Goal: Task Accomplishment & Management: Manage account settings

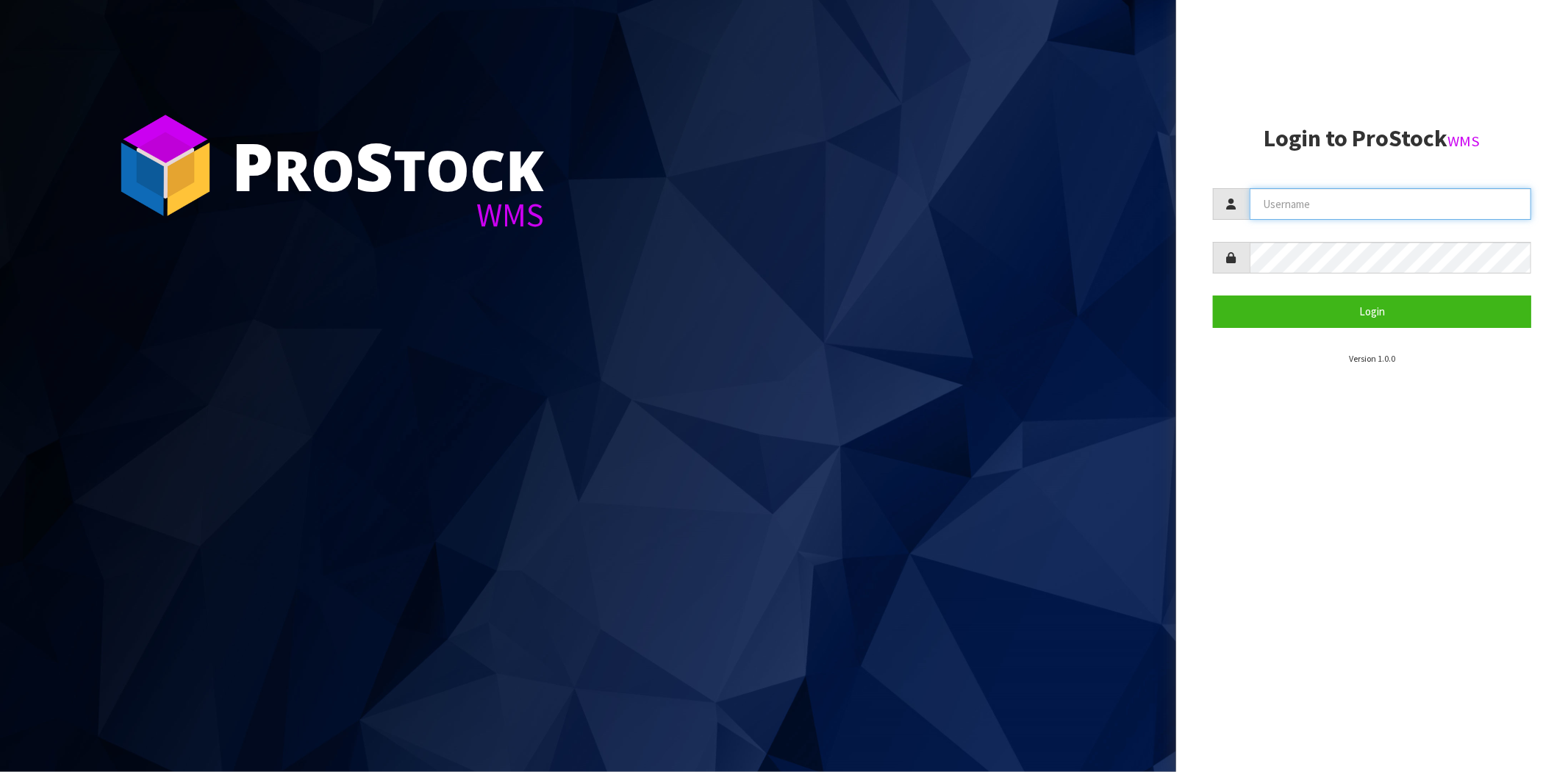
click at [1318, 207] on input "text" at bounding box center [1390, 204] width 282 height 31
type input "[PERSON_NAME][EMAIL_ADDRESS][DOMAIN_NAME]"
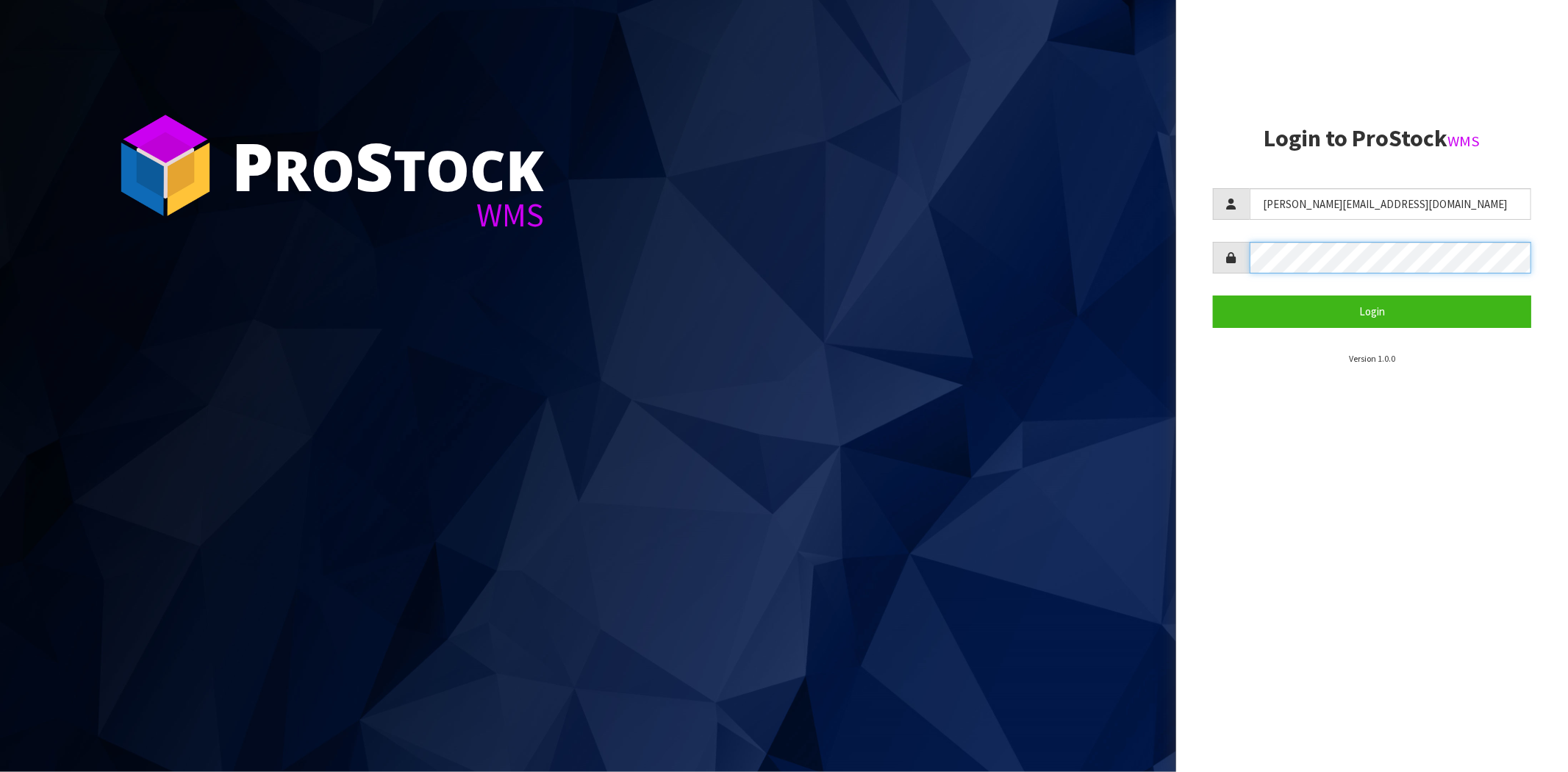
click at [1213, 295] on button "Login" at bounding box center [1372, 311] width 318 height 31
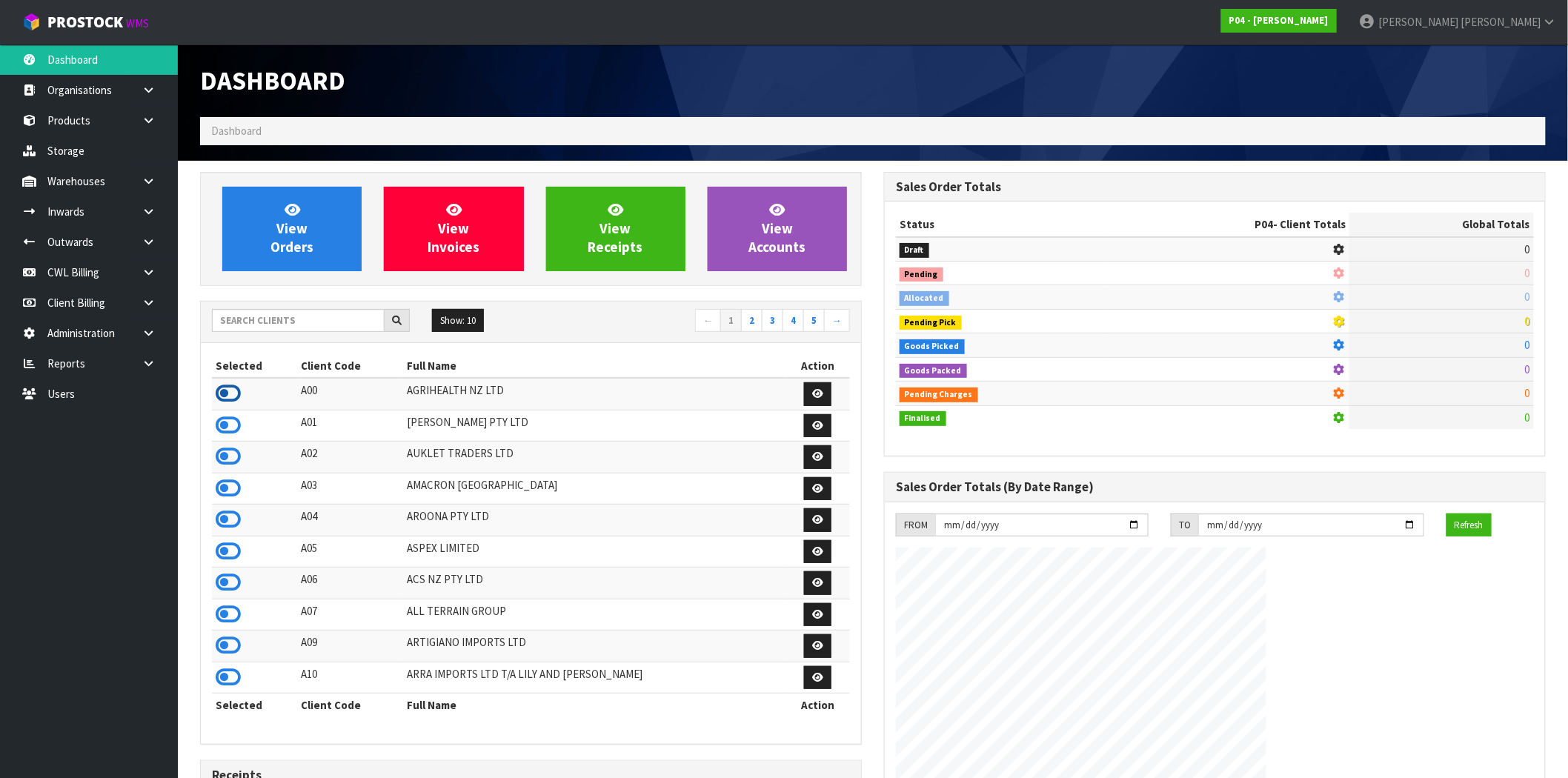
click at [224, 394] on icon at bounding box center [228, 393] width 25 height 22
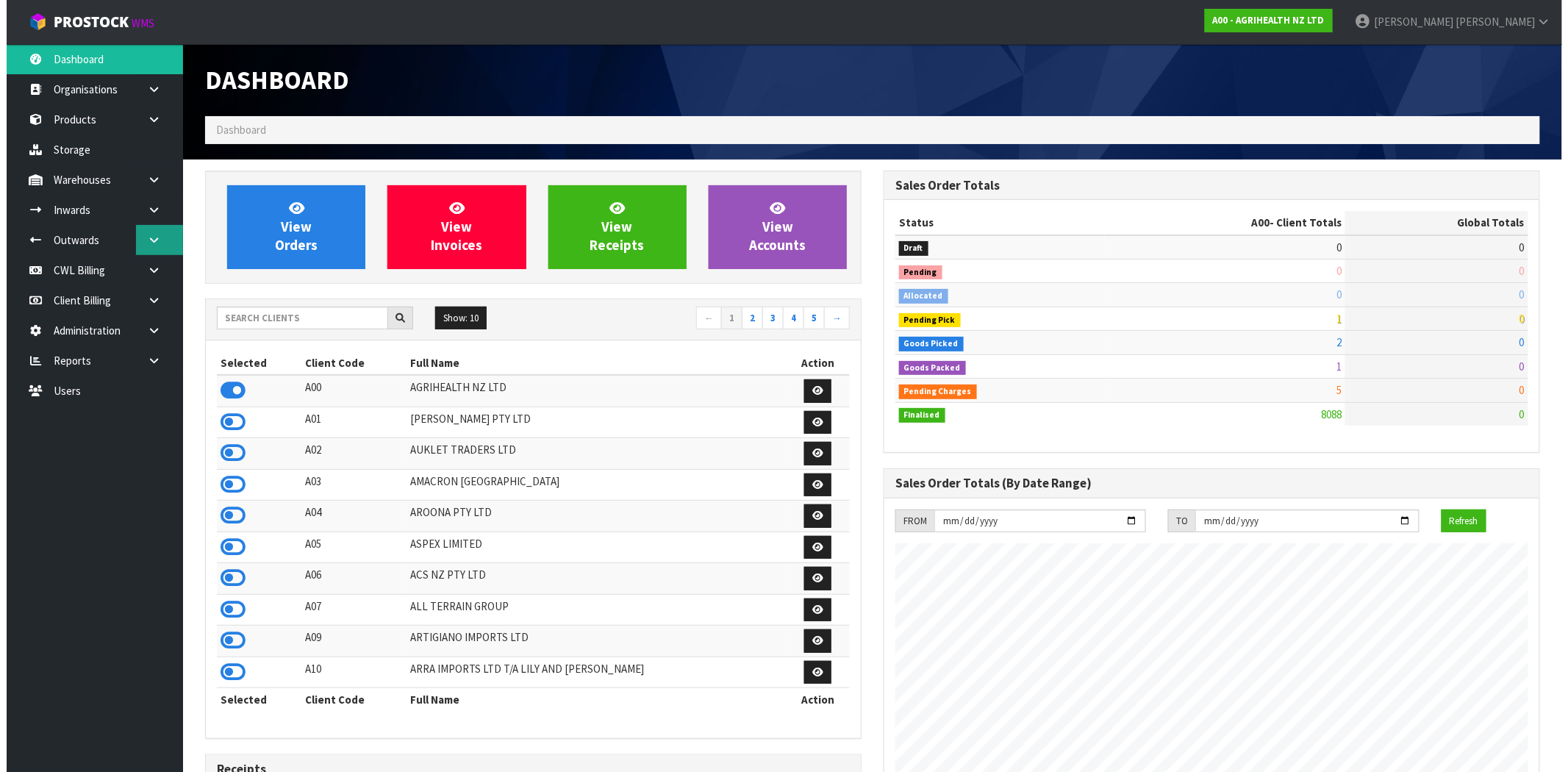
scroll to position [1113, 679]
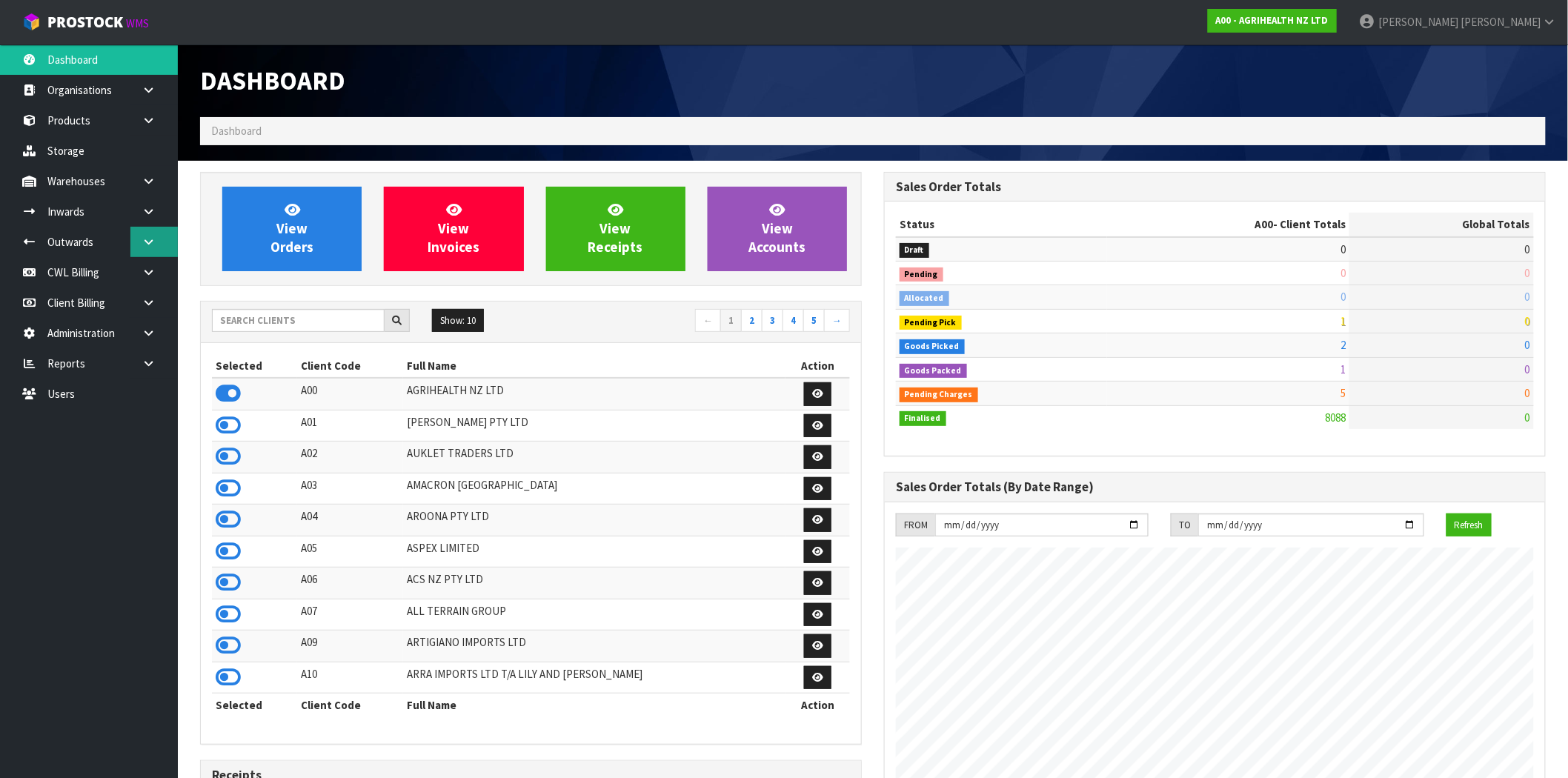
click at [144, 236] on icon at bounding box center [148, 241] width 14 height 11
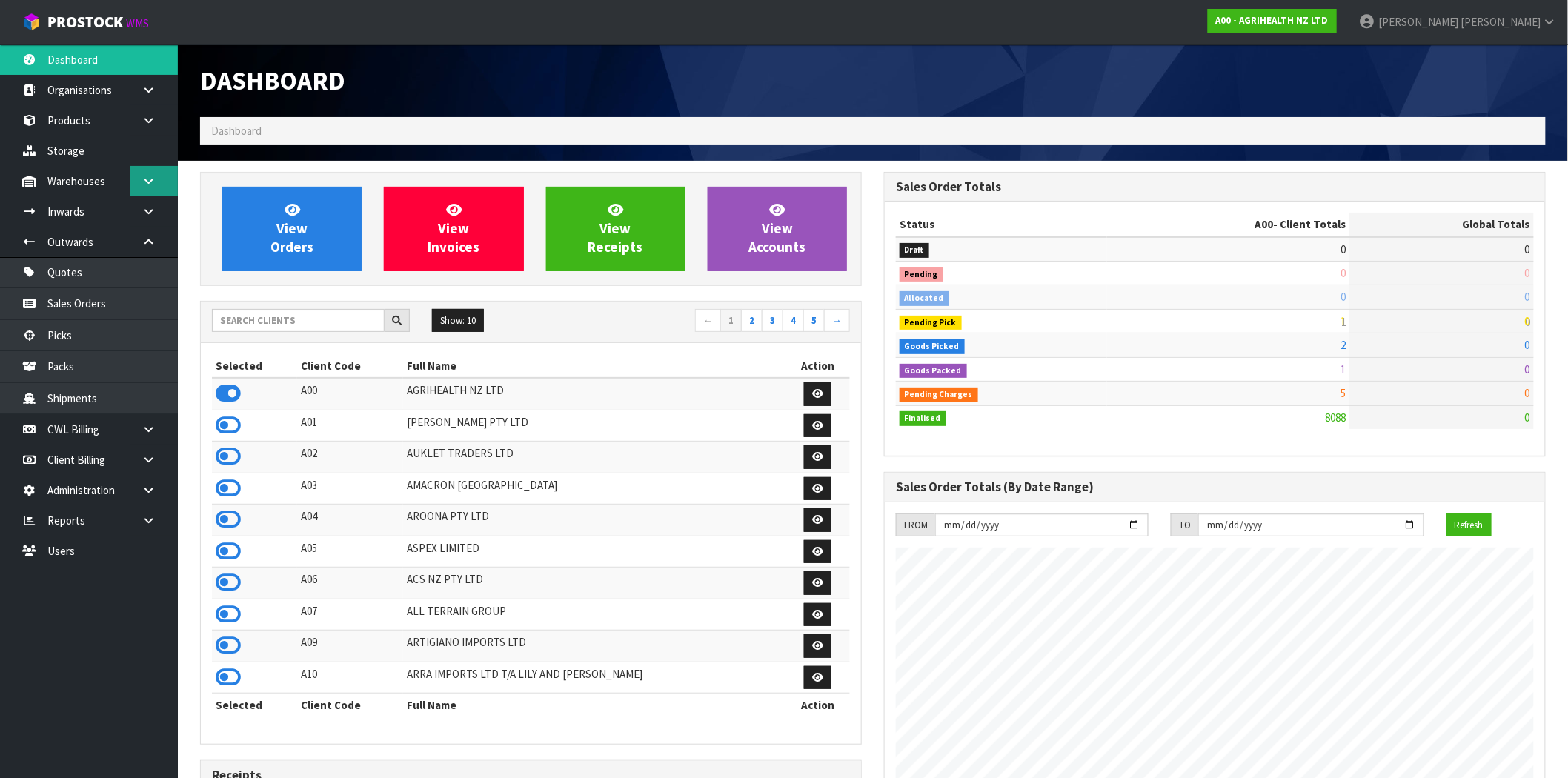
click at [145, 178] on icon at bounding box center [148, 181] width 14 height 11
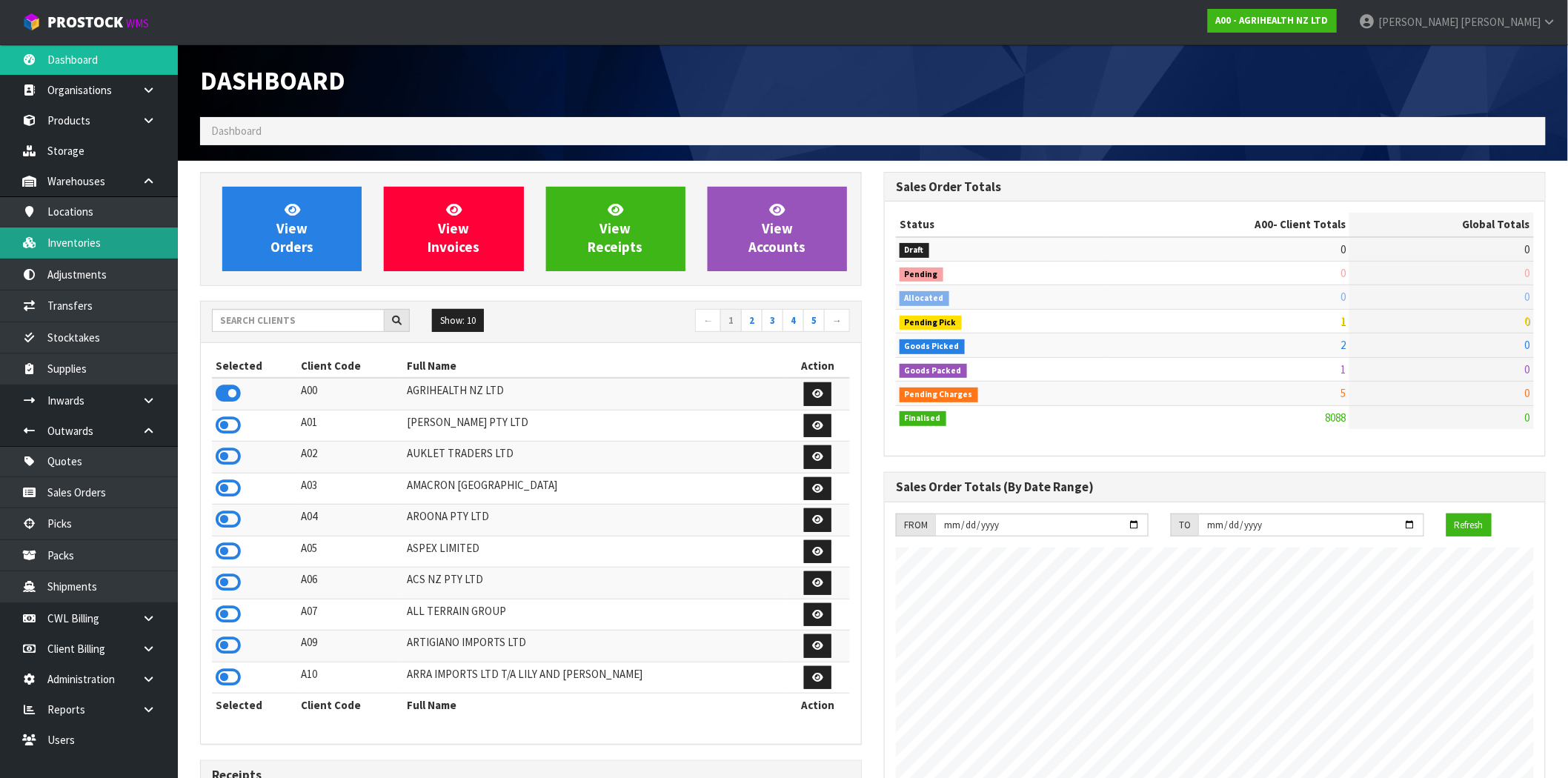
click at [115, 237] on link "Inventories" at bounding box center [89, 242] width 178 height 30
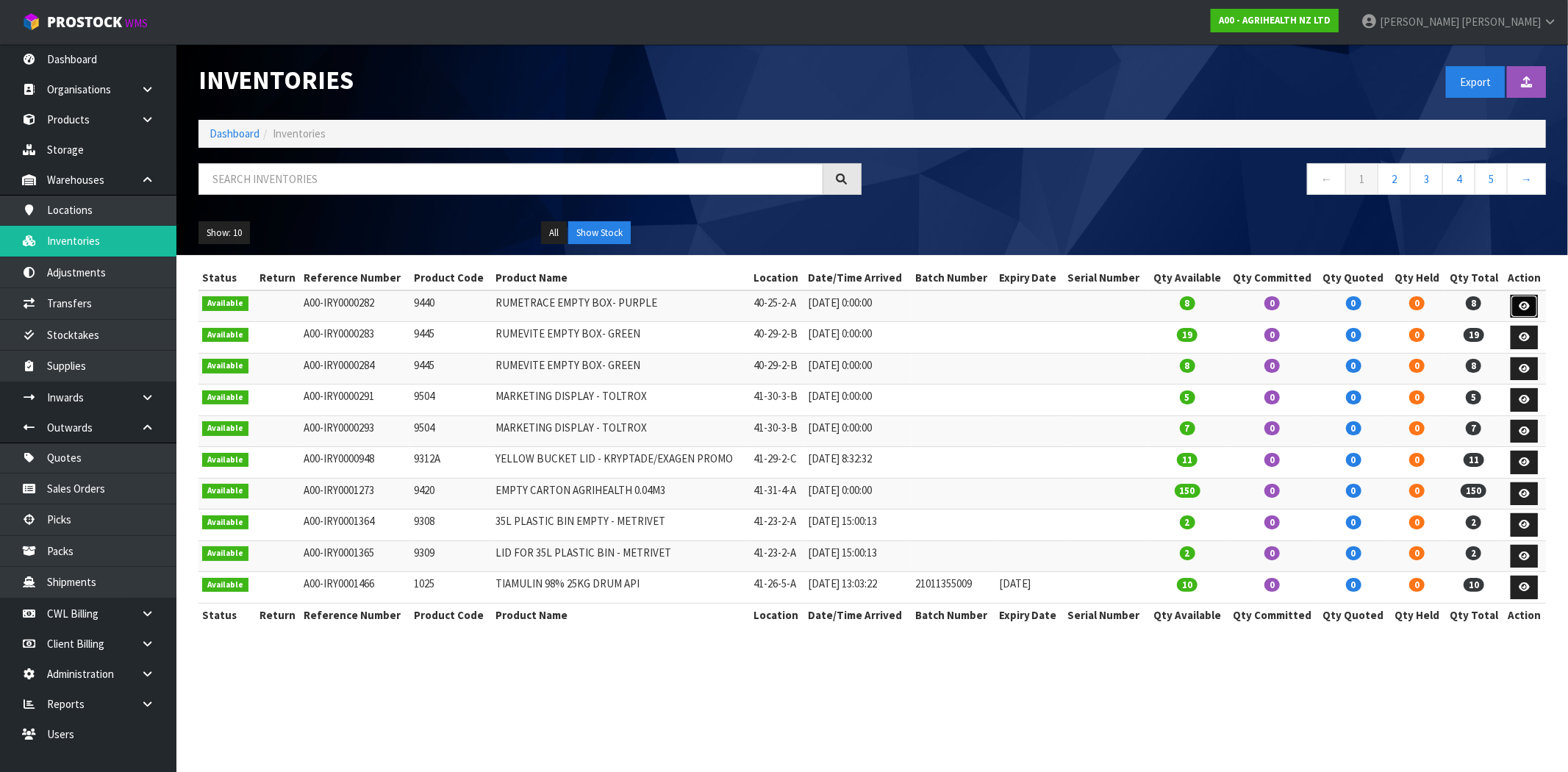
click at [1527, 307] on icon at bounding box center [1524, 306] width 11 height 9
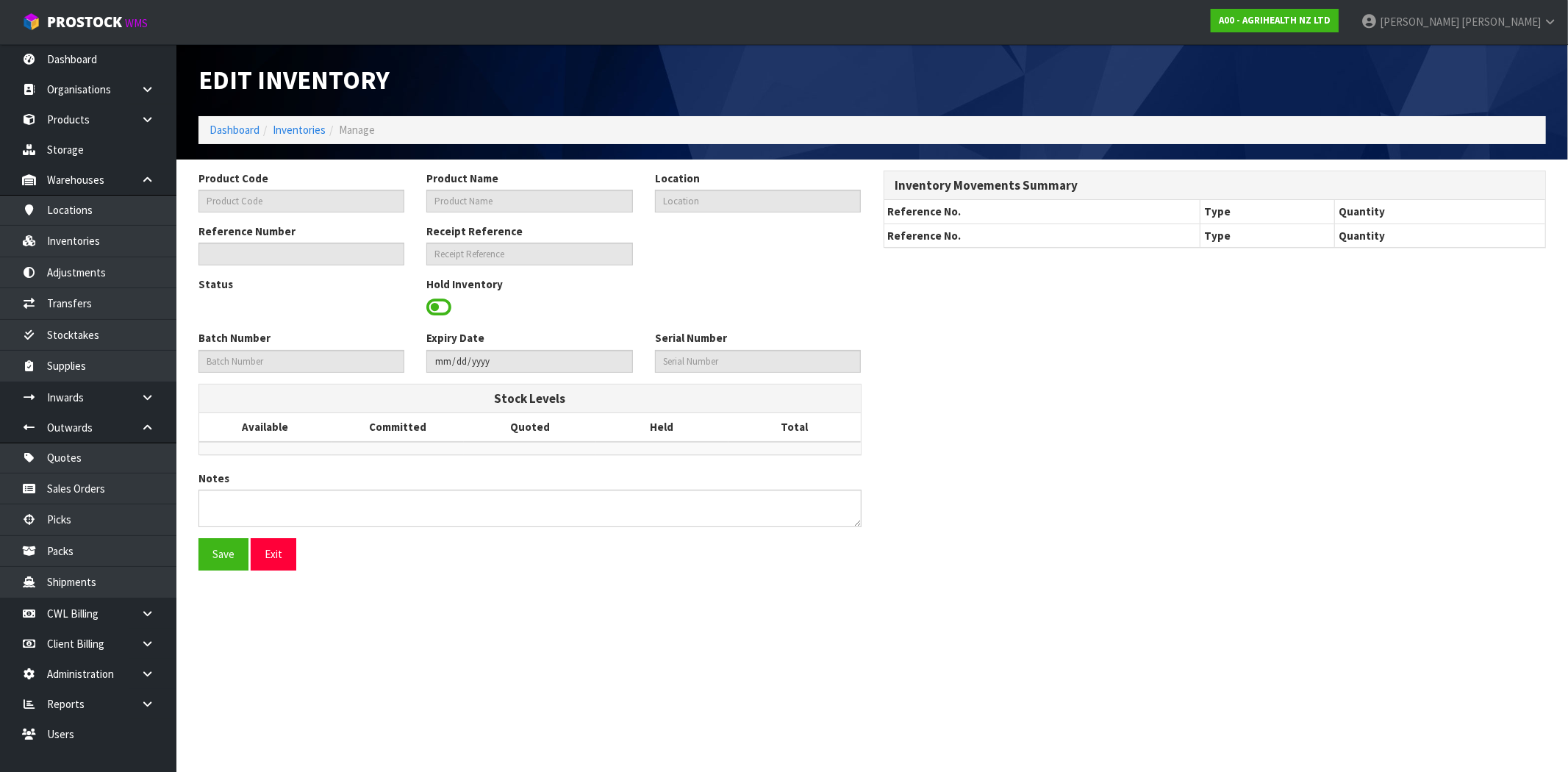
type input "9440"
type input "RUMETRACE EMPTY BOX- PURPLE"
type input "40-25-2-A"
type input "A00-IRY0000282"
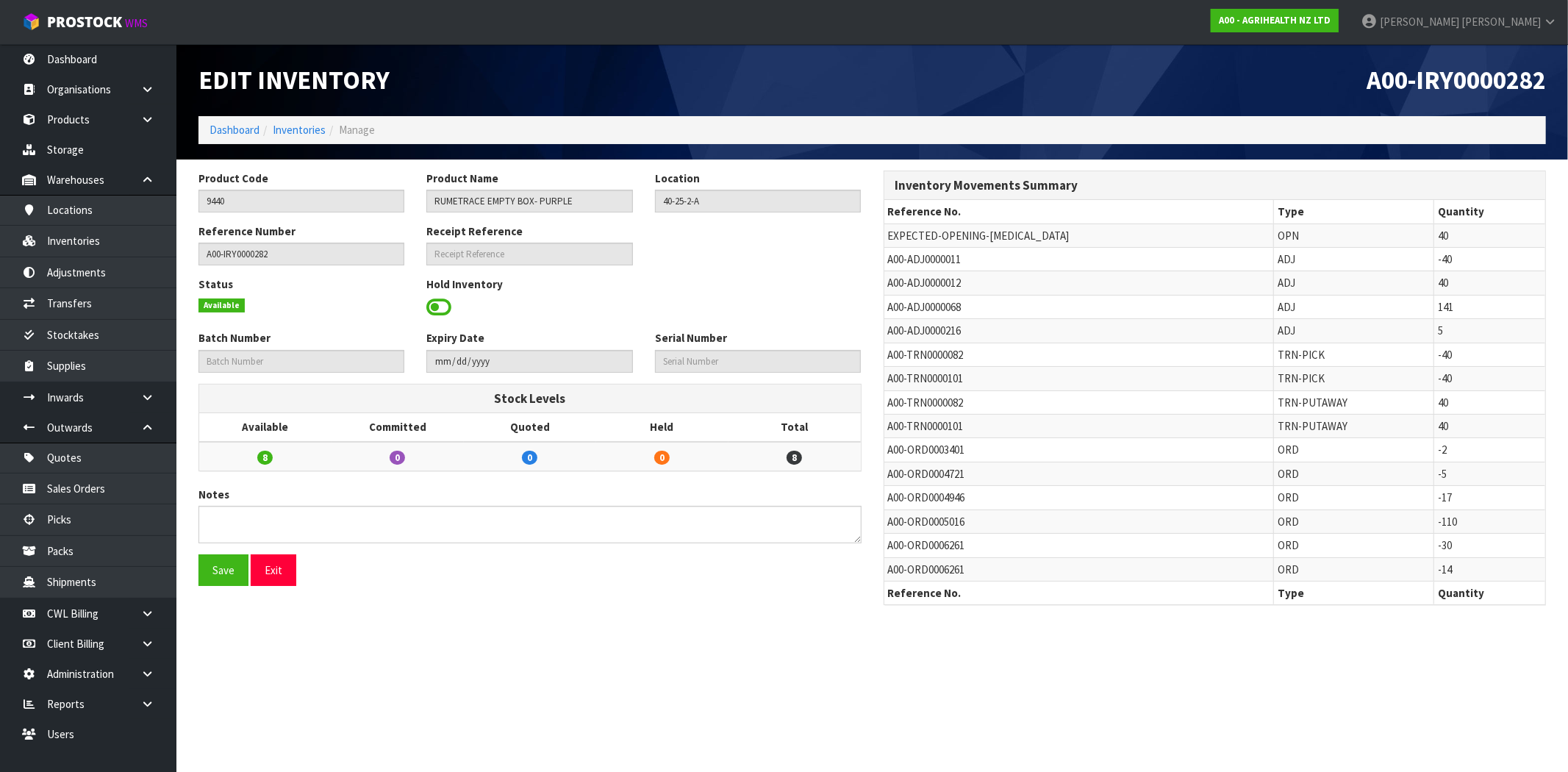
click at [445, 306] on span at bounding box center [438, 307] width 25 height 22
click at [667, 298] on span "Select an Option" at bounding box center [751, 305] width 180 height 18
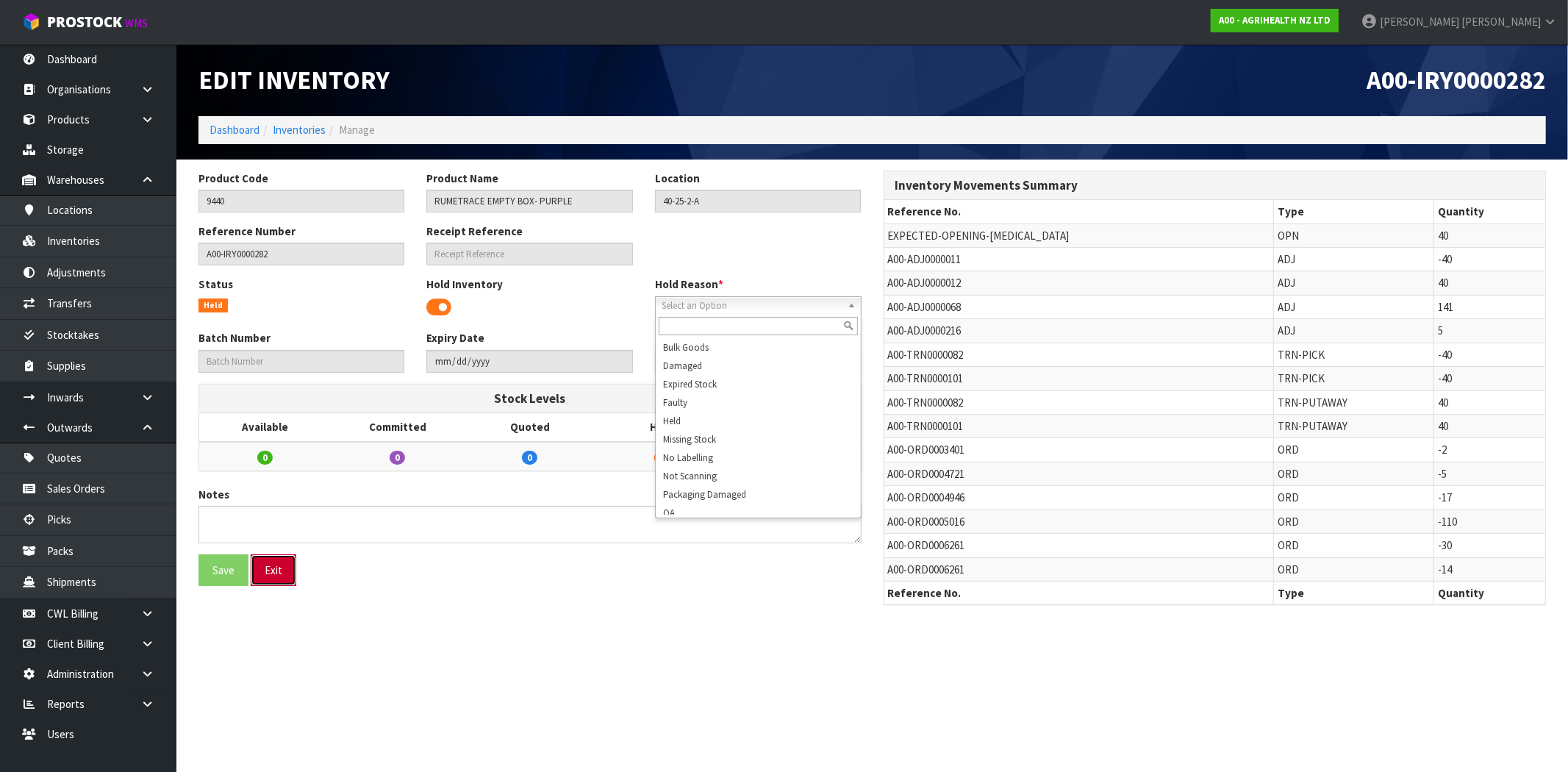
click at [282, 568] on button "Exit" at bounding box center [274, 569] width 46 height 31
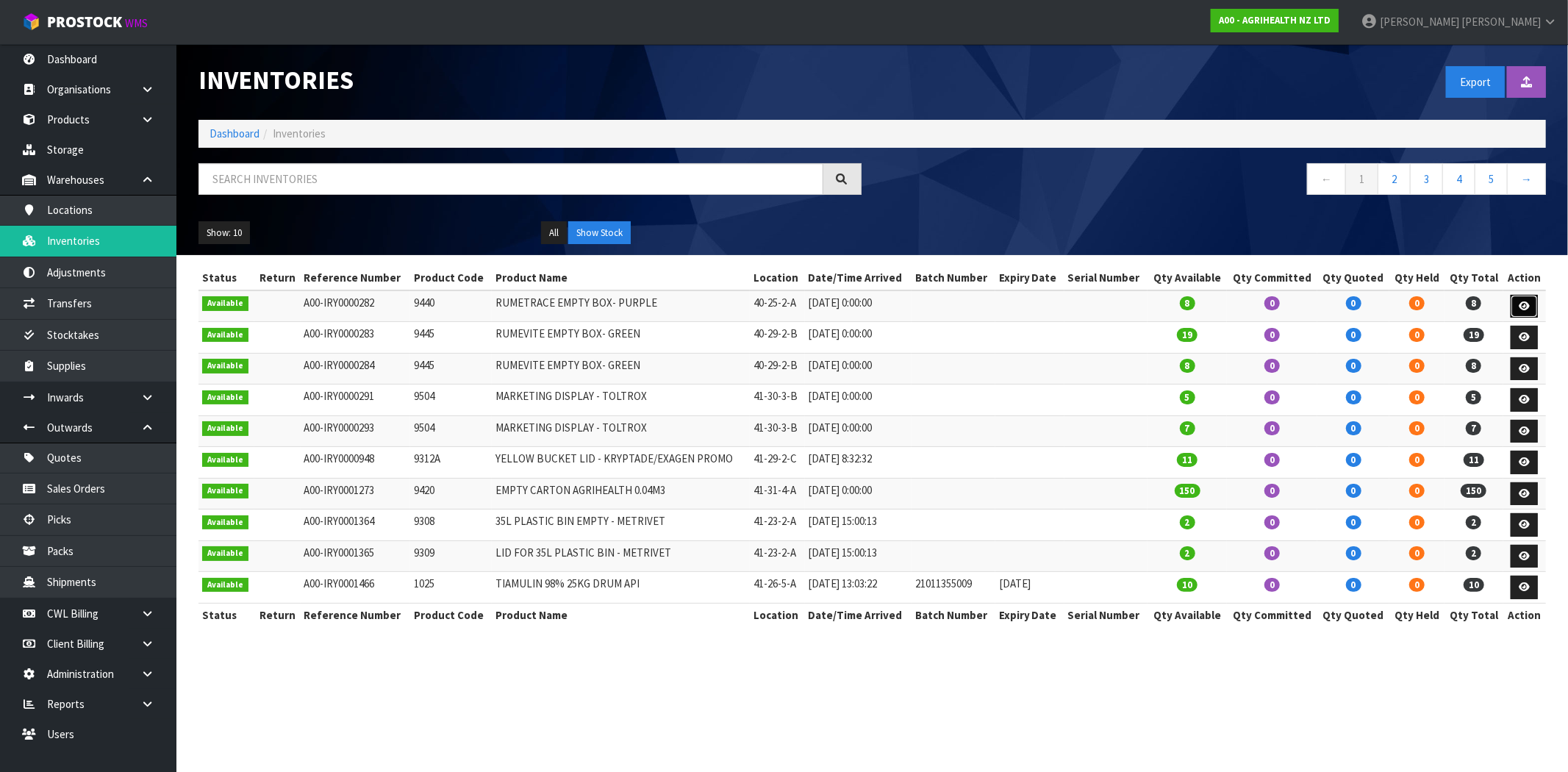
click at [1525, 309] on icon at bounding box center [1524, 306] width 11 height 9
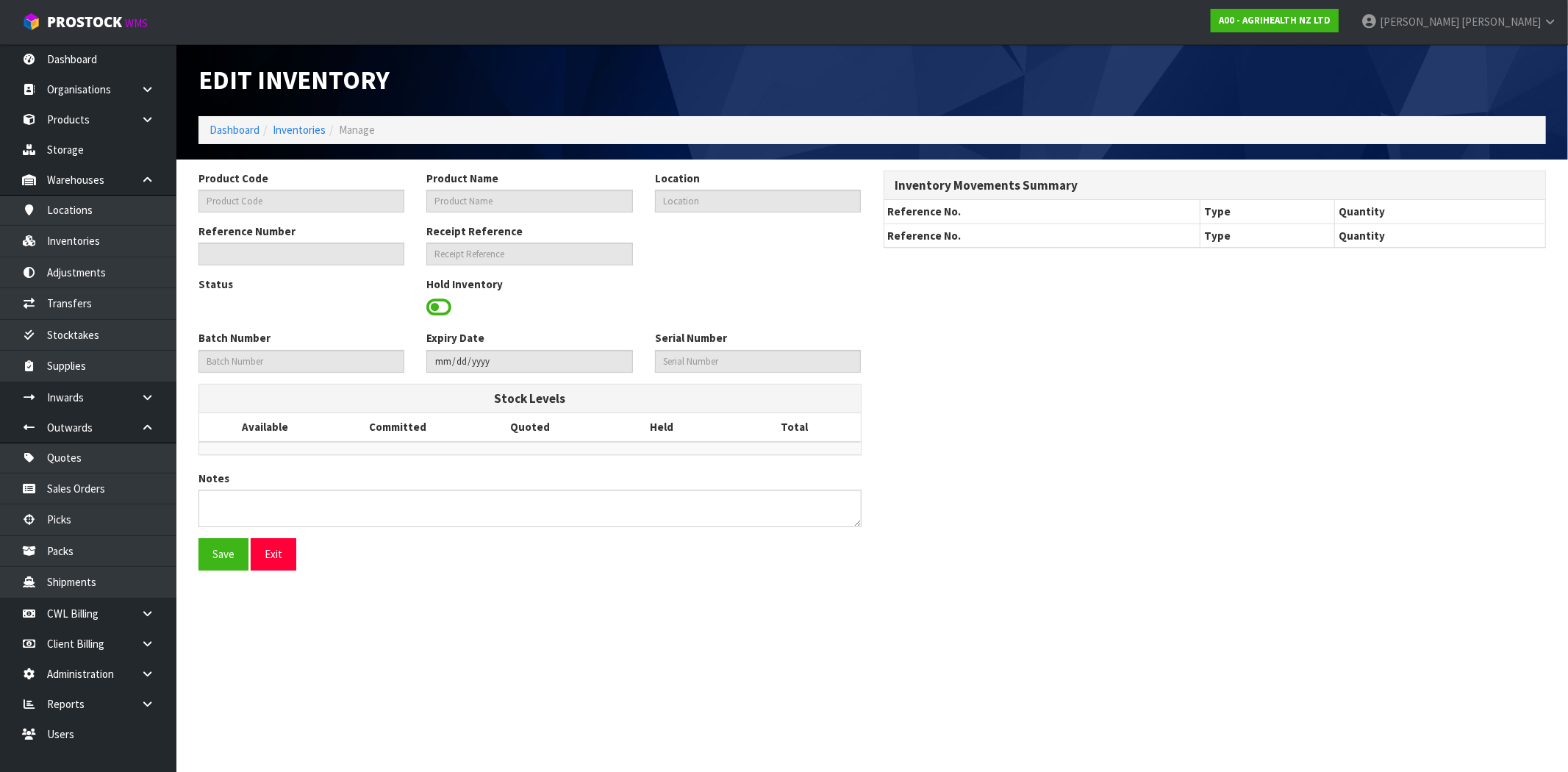
type input "9440"
type input "RUMETRACE EMPTY BOX- PURPLE"
type input "40-25-2-A"
type input "A00-IRY0000282"
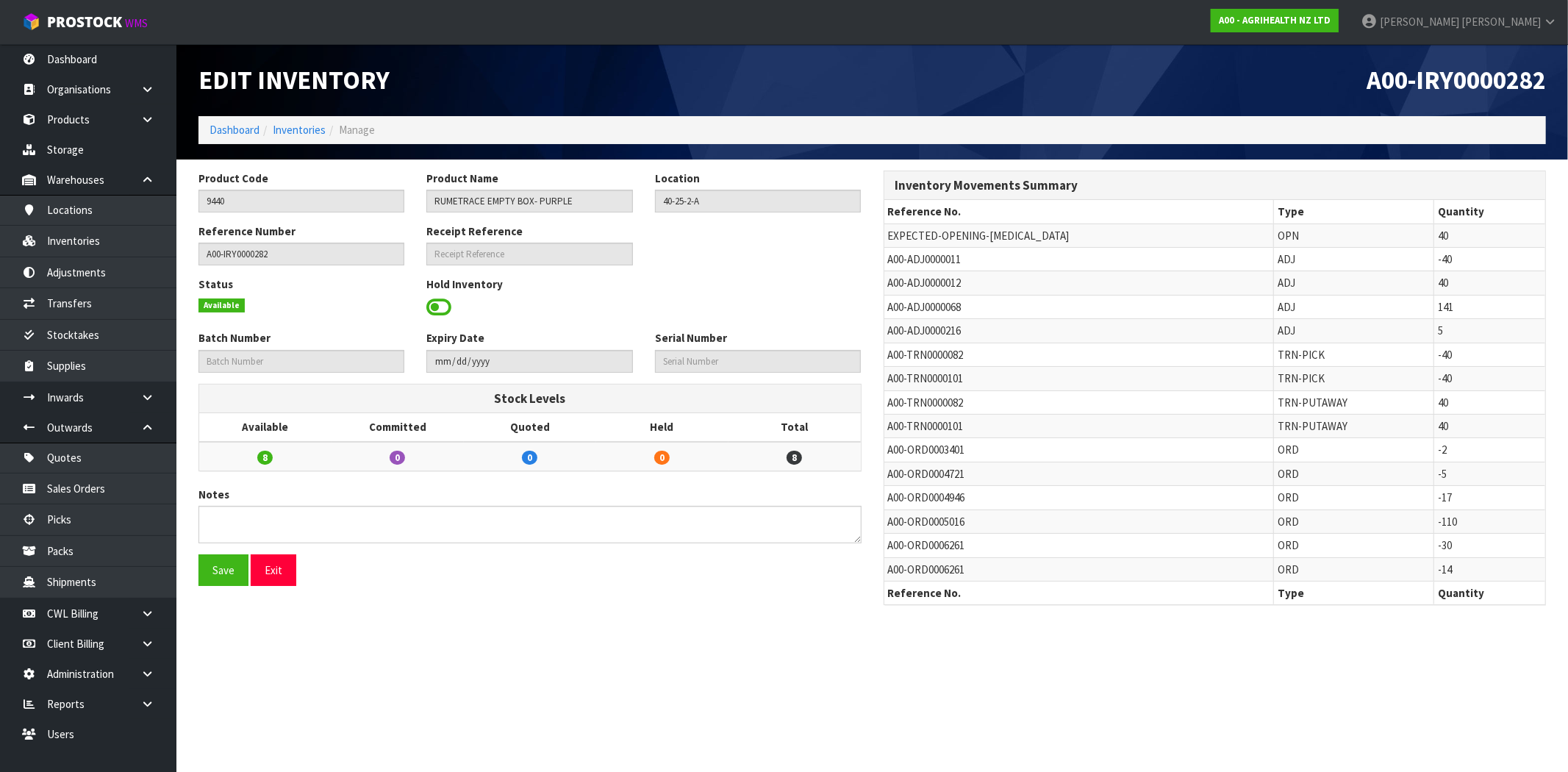
click at [446, 308] on span at bounding box center [438, 307] width 25 height 22
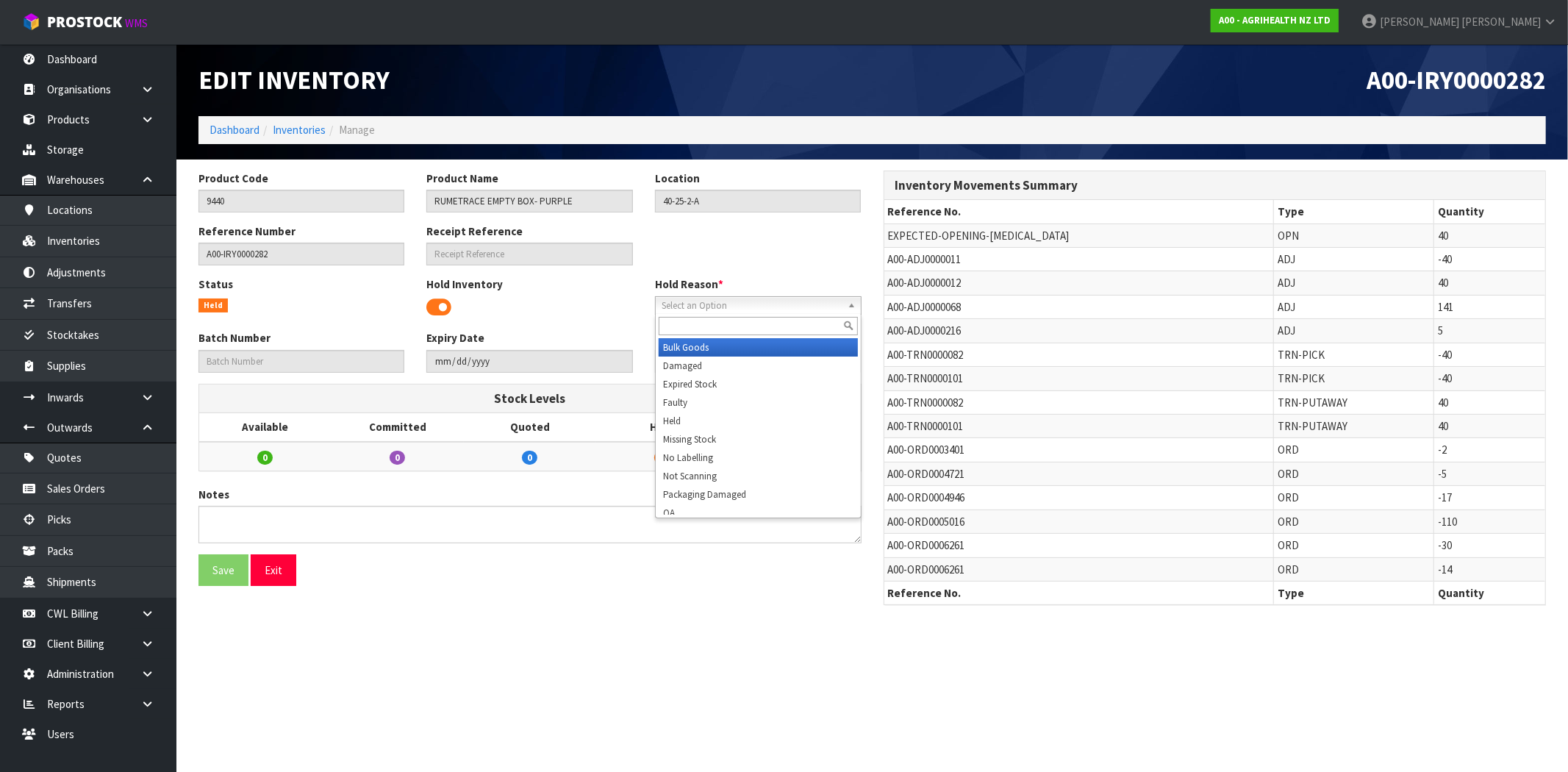
click at [699, 307] on span "Select an Option" at bounding box center [751, 305] width 180 height 18
click at [754, 252] on div "Reference Number A00-IRY0000282 Receipt Reference" at bounding box center [530, 249] width 685 height 53
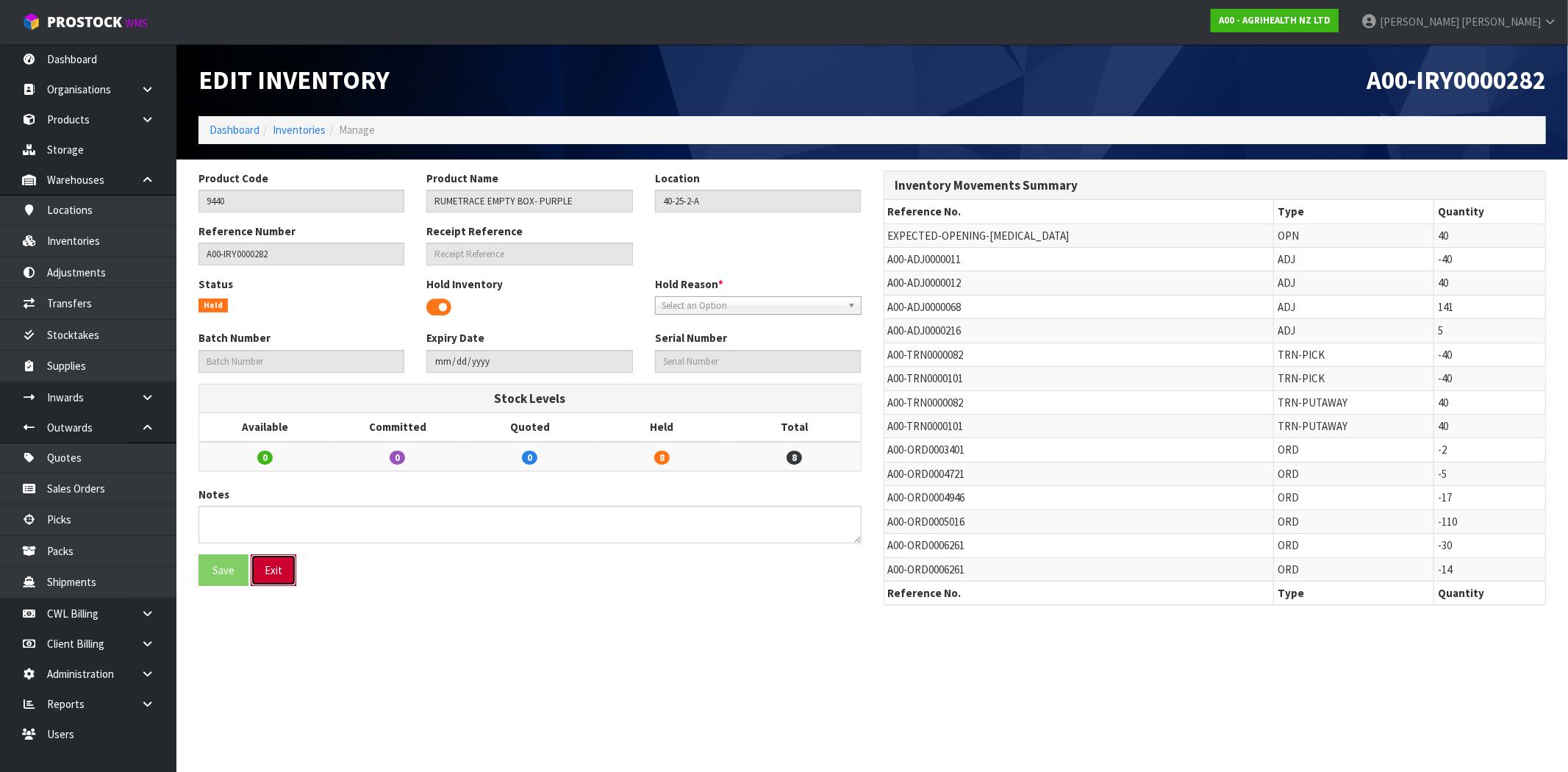
click at [275, 574] on button "Exit" at bounding box center [274, 569] width 46 height 31
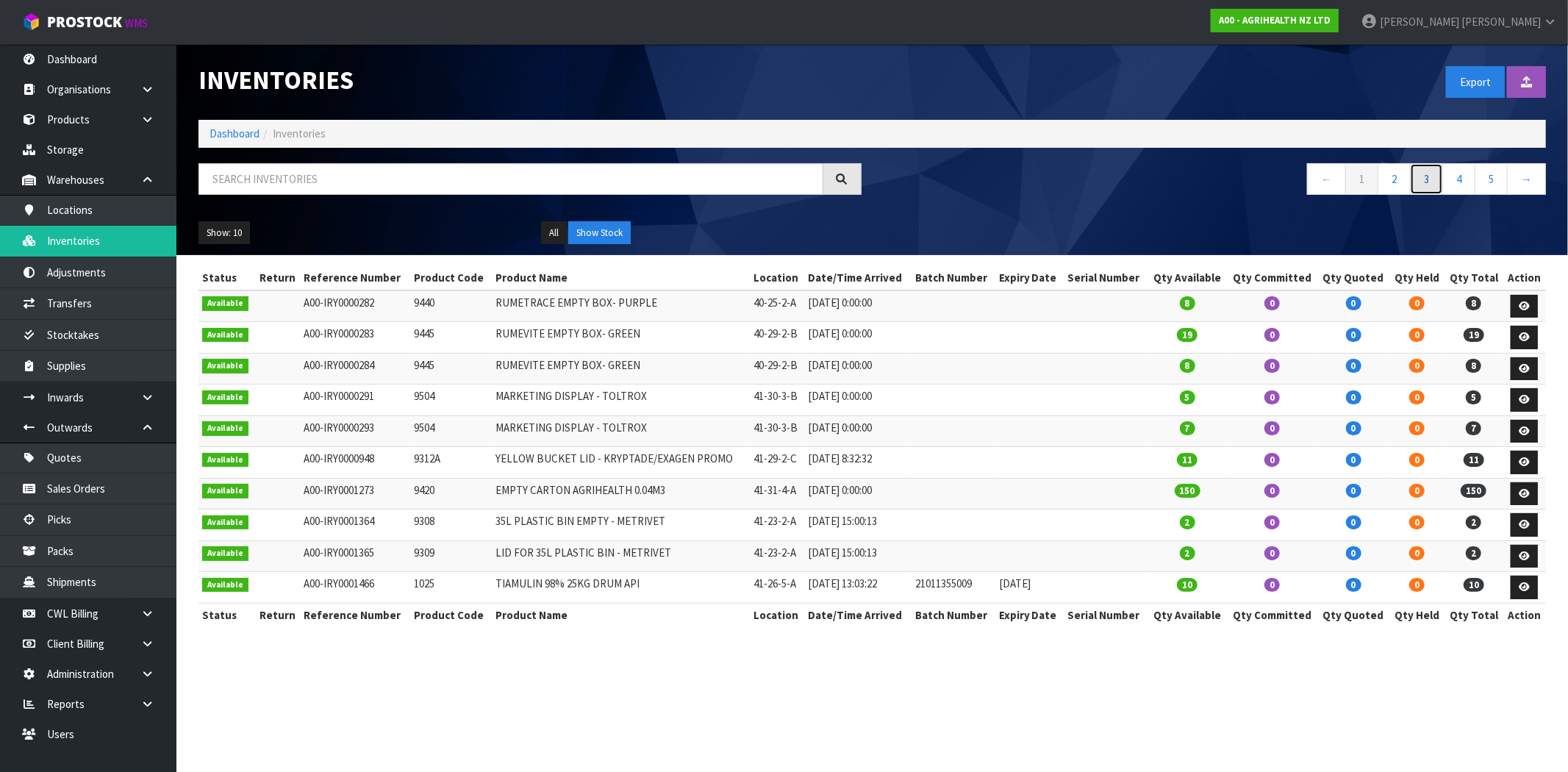
click at [1427, 181] on link "3" at bounding box center [1426, 178] width 33 height 31
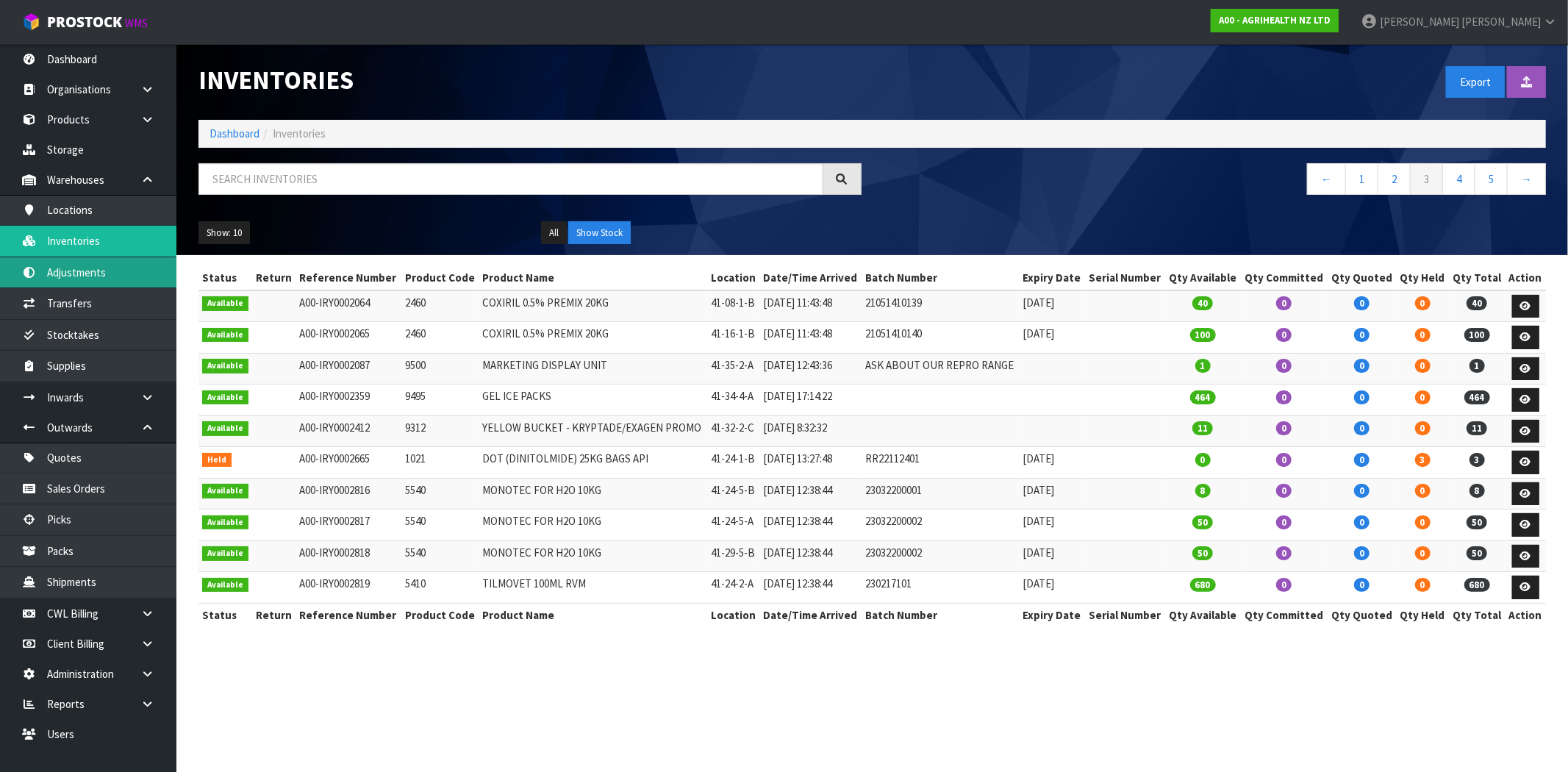
click at [114, 283] on link "Adjustments" at bounding box center [88, 272] width 177 height 30
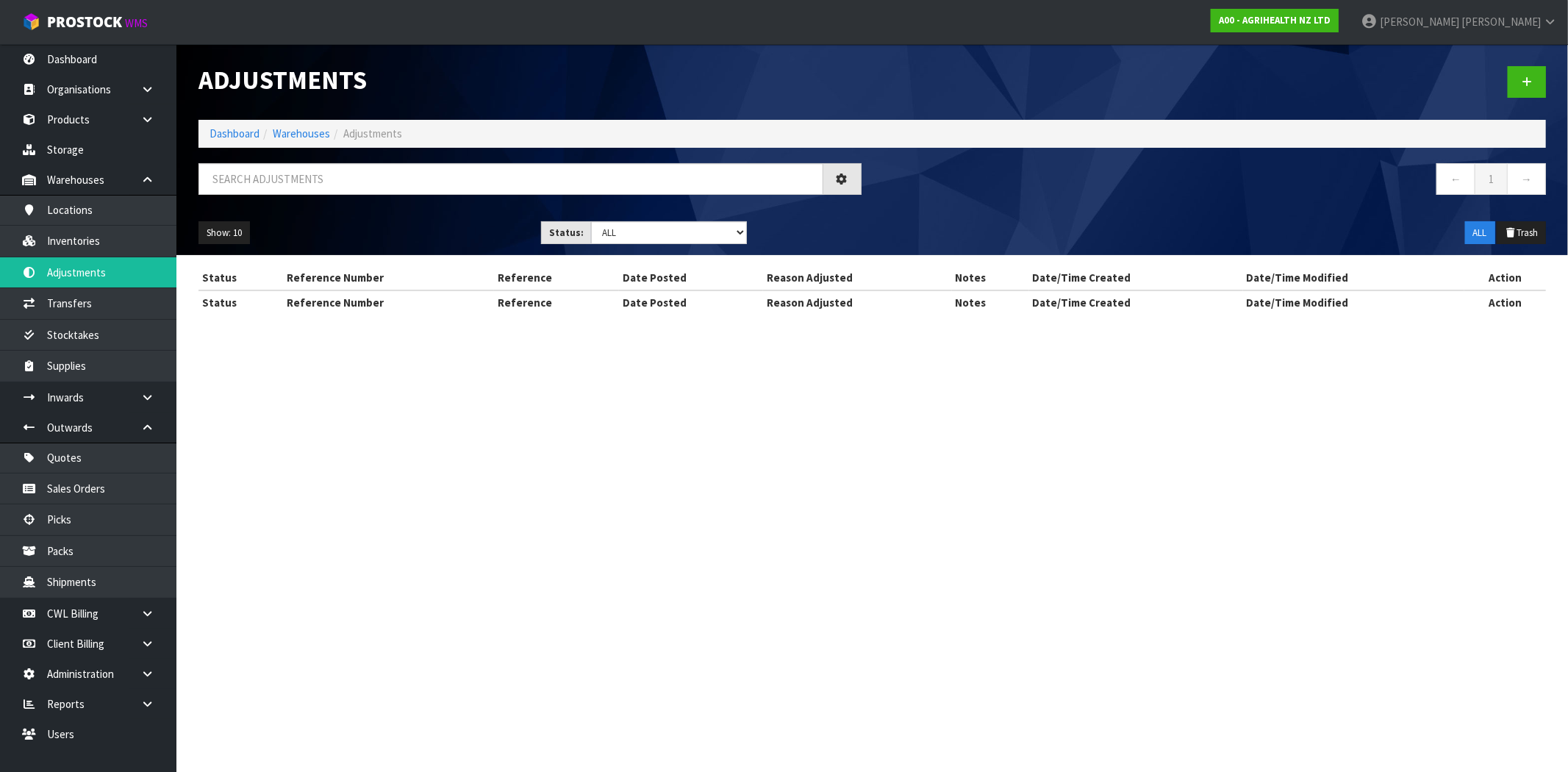
click at [93, 245] on div "Adjustments Dashboard Warehouses Adjustments ← 1 → Show: 10 5 10 25 50 Status: …" at bounding box center [784, 170] width 1568 height 340
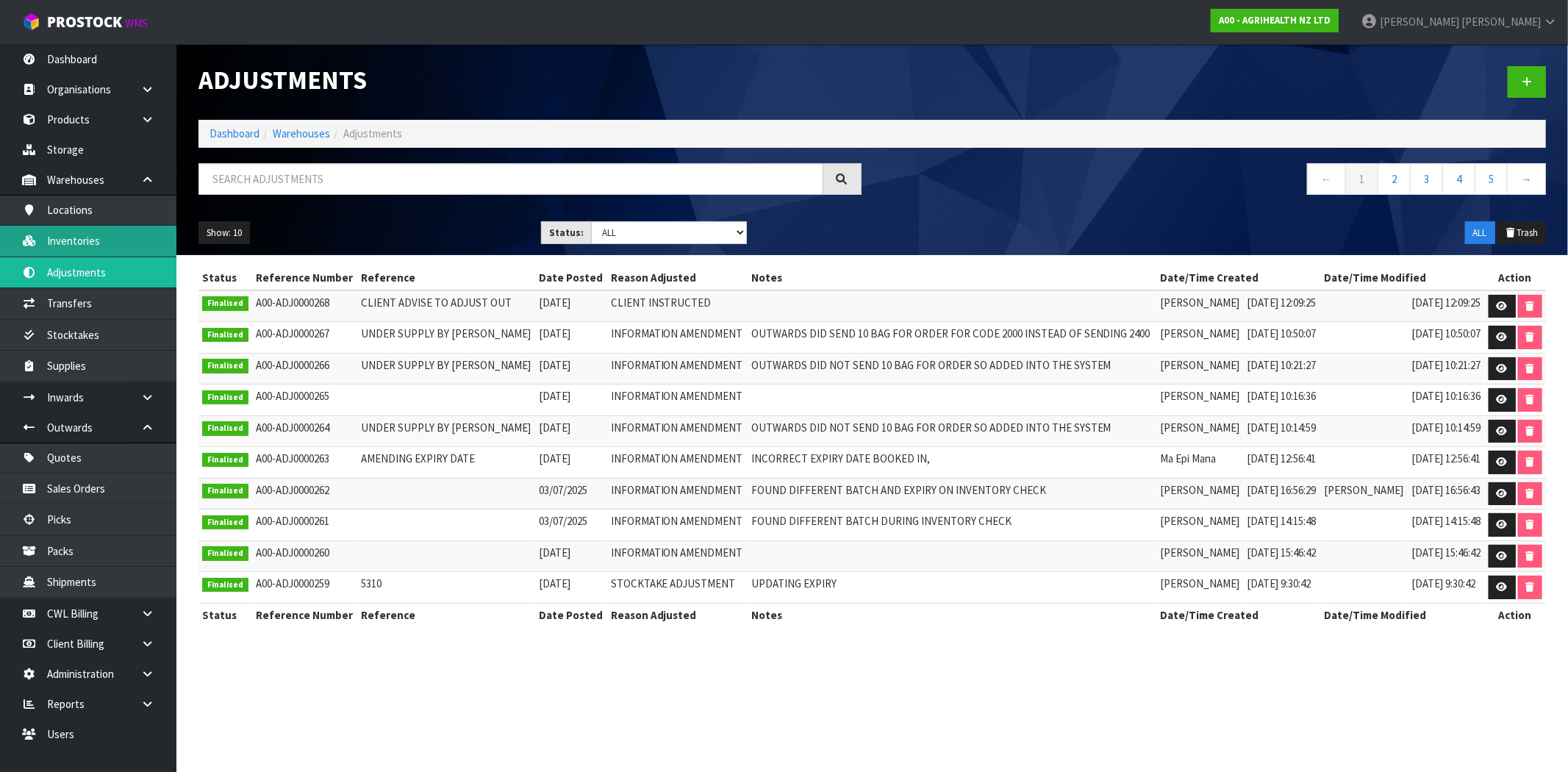
click at [93, 251] on link "Inventories" at bounding box center [88, 240] width 177 height 30
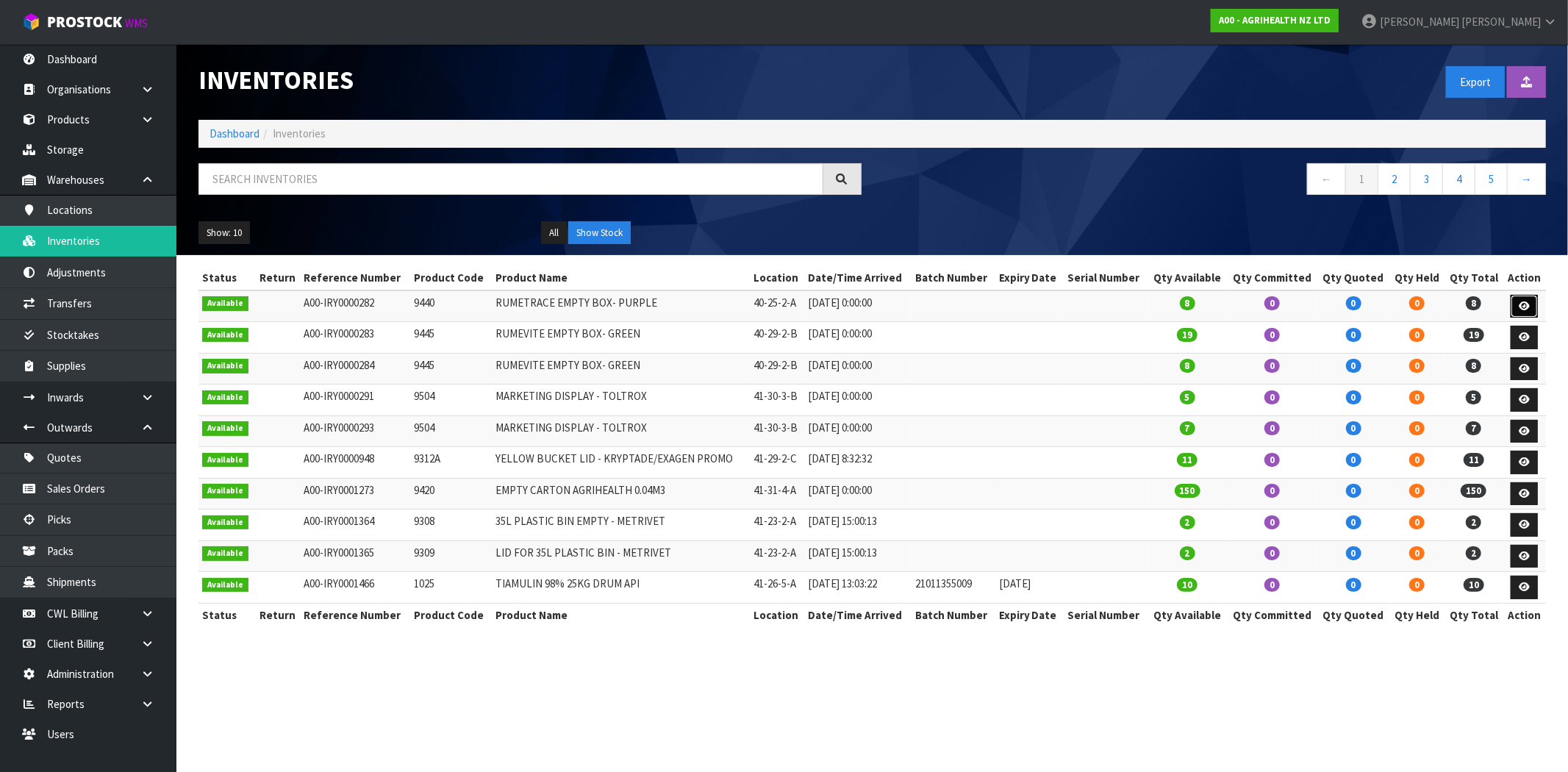
click at [1521, 308] on icon at bounding box center [1524, 306] width 11 height 9
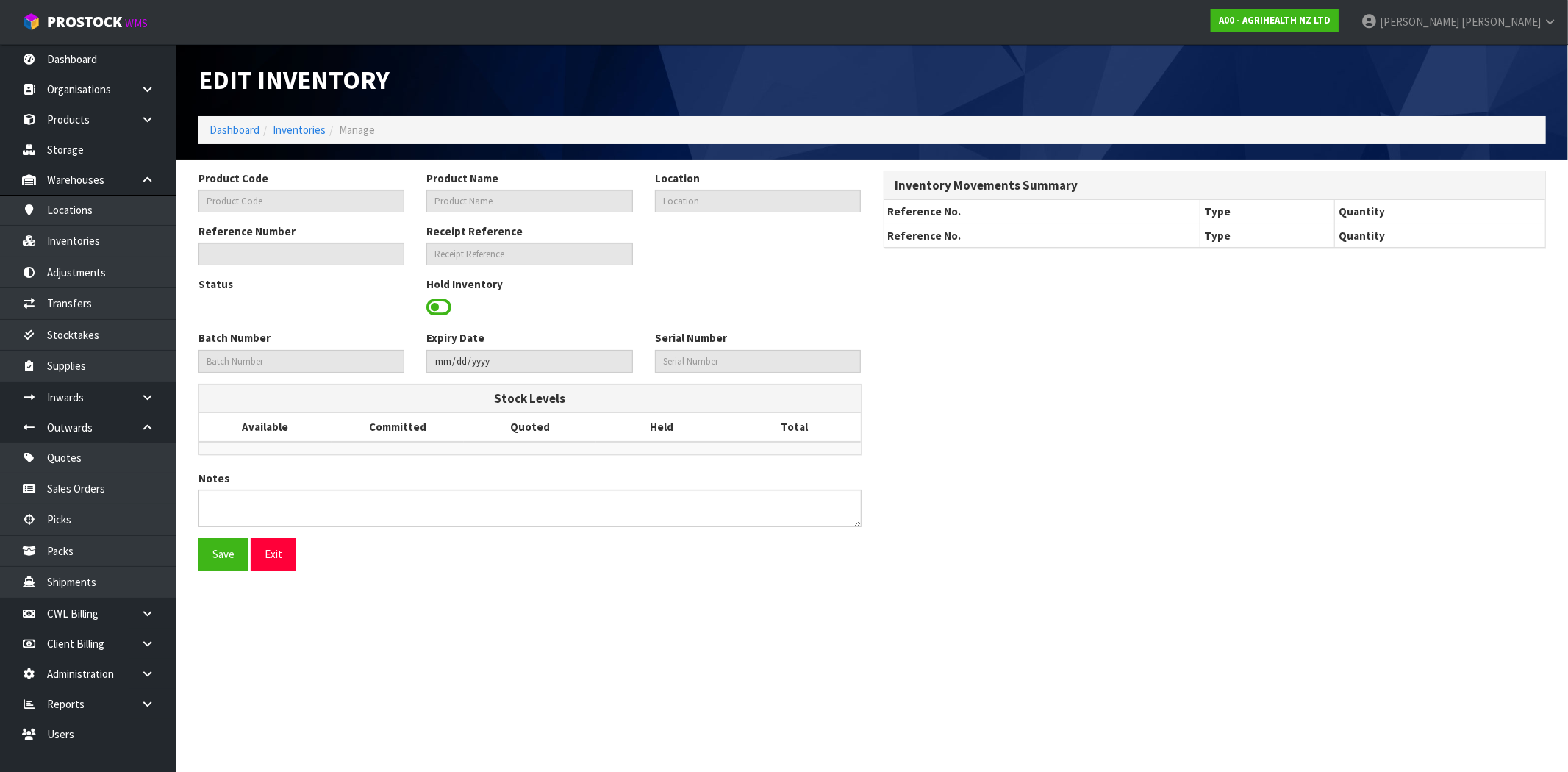
type input "9440"
type input "RUMETRACE EMPTY BOX- PURPLE"
type input "40-25-2-A"
type input "A00-IRY0000282"
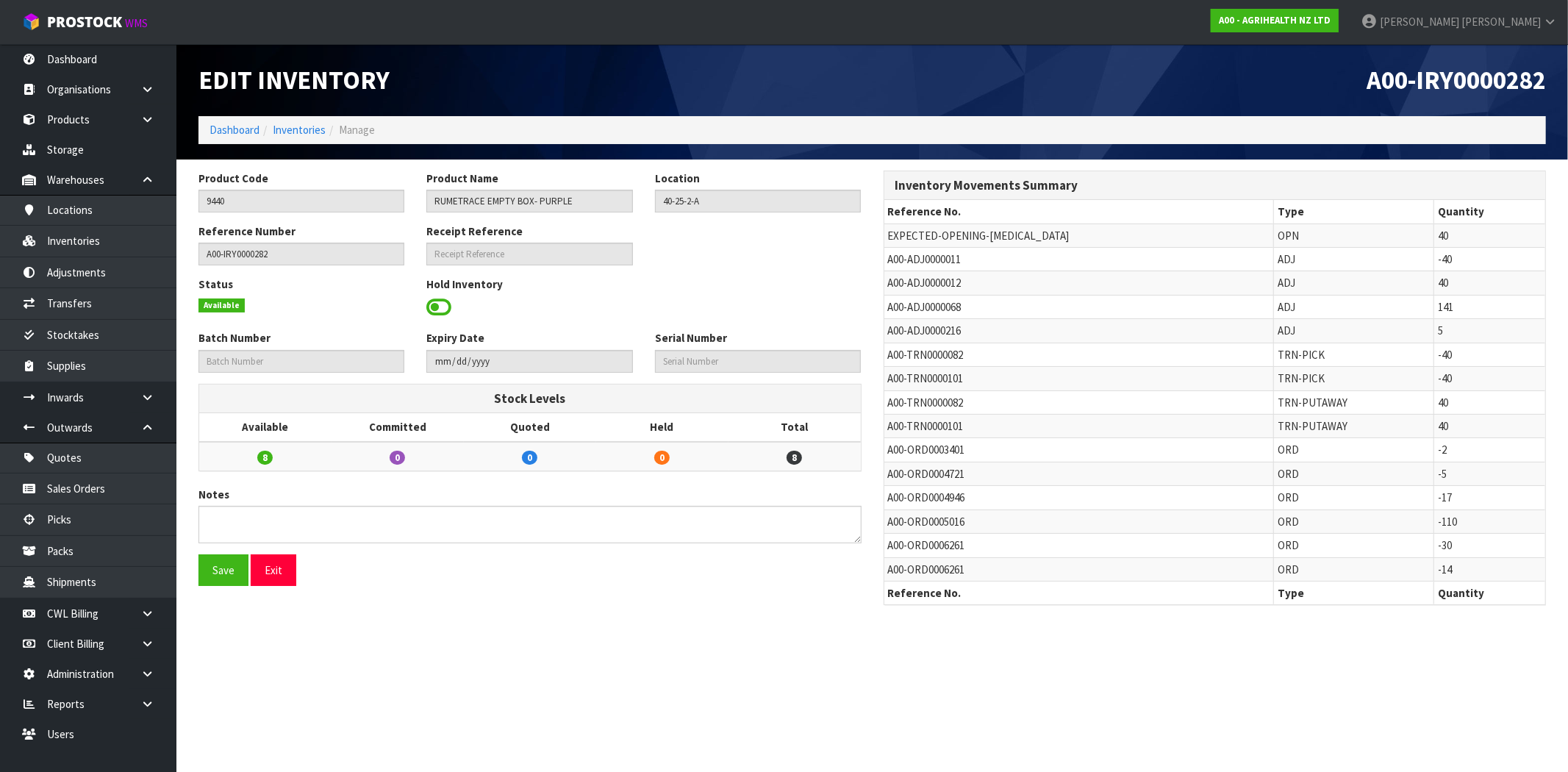
click at [446, 304] on span at bounding box center [438, 307] width 25 height 22
click at [743, 308] on span "Select an Option" at bounding box center [751, 305] width 180 height 18
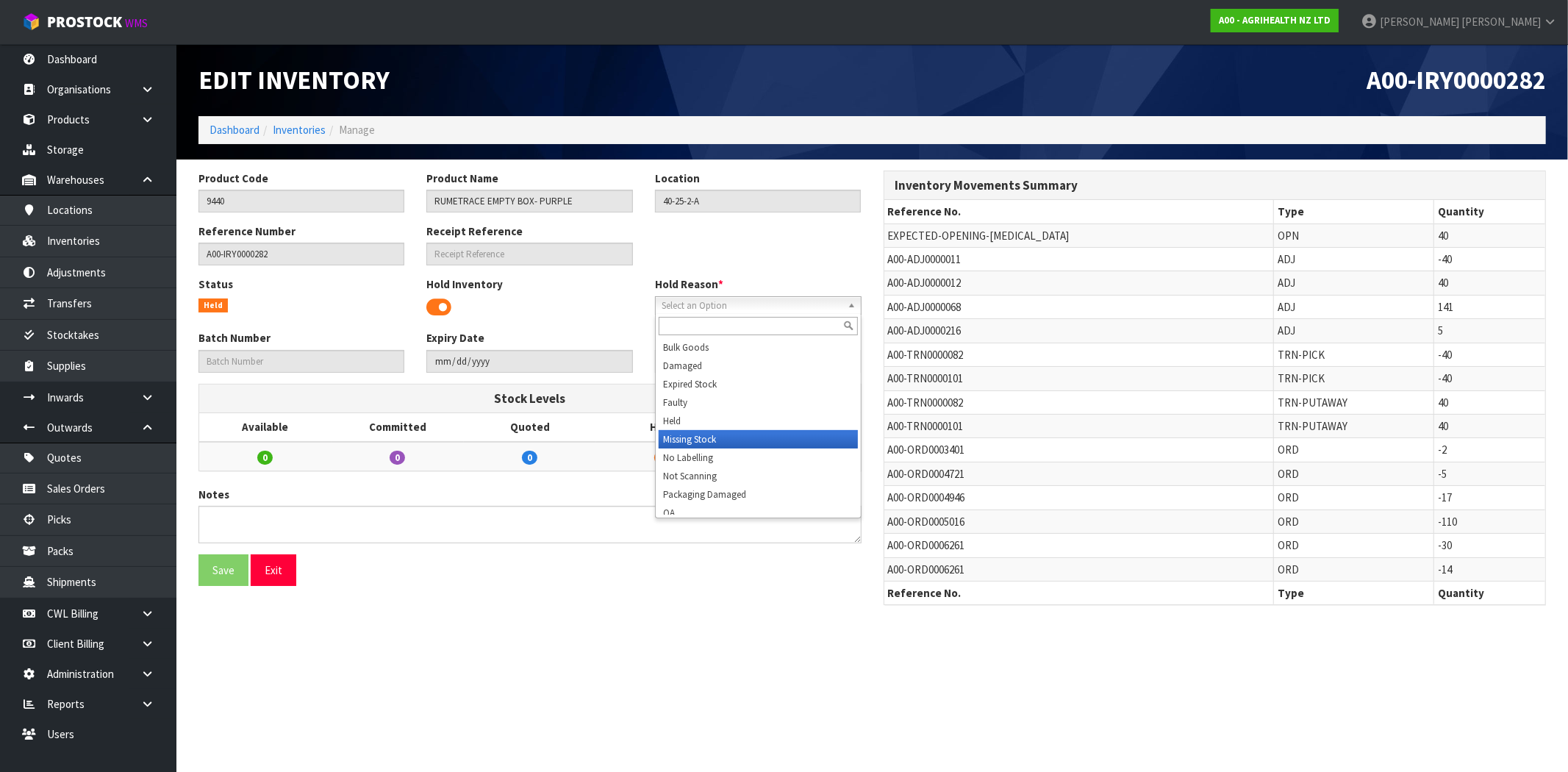
scroll to position [155, 0]
click at [289, 574] on button "Exit" at bounding box center [274, 569] width 46 height 31
